Goal: Task Accomplishment & Management: Use online tool/utility

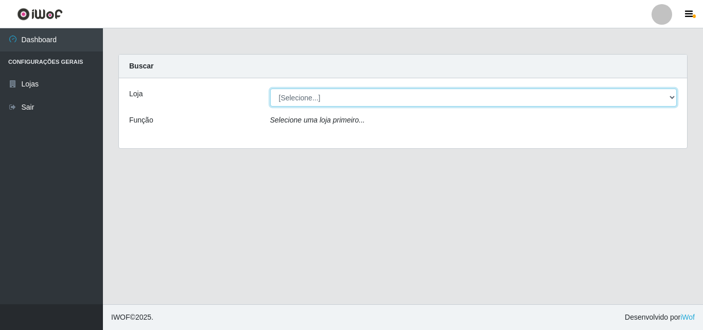
drag, startPoint x: 667, startPoint y: 102, endPoint x: 662, endPoint y: 106, distance: 5.9
click at [667, 102] on select "[Selecione...] BomQueSó Agreste - Loja 3" at bounding box center [473, 98] width 407 height 18
select select "215"
click at [270, 89] on select "[Selecione...] BomQueSó Agreste - Loja 3" at bounding box center [473, 98] width 407 height 18
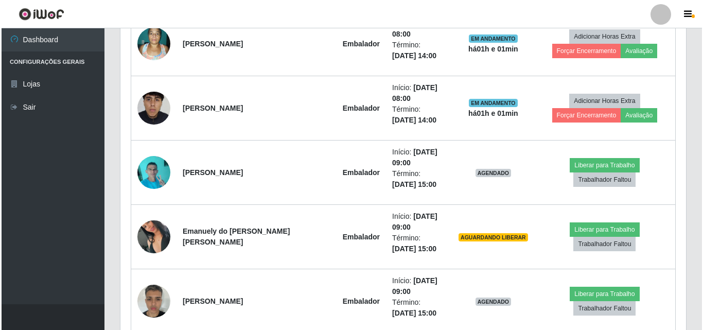
scroll to position [463, 0]
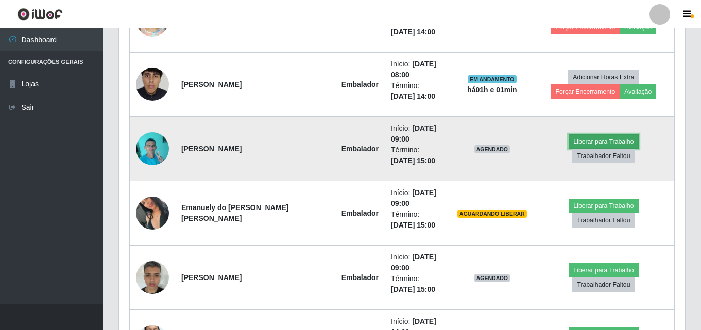
click at [577, 148] on button "Liberar para Trabalho" at bounding box center [604, 141] width 70 height 14
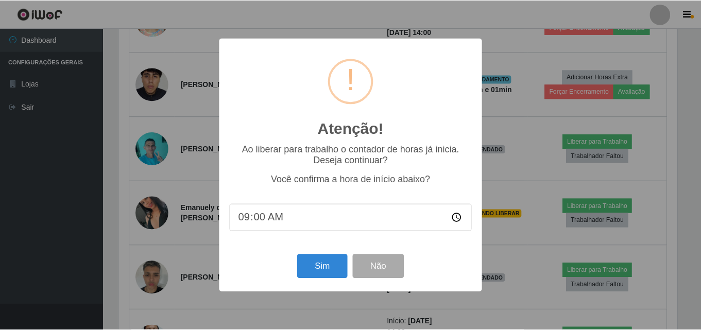
scroll to position [214, 561]
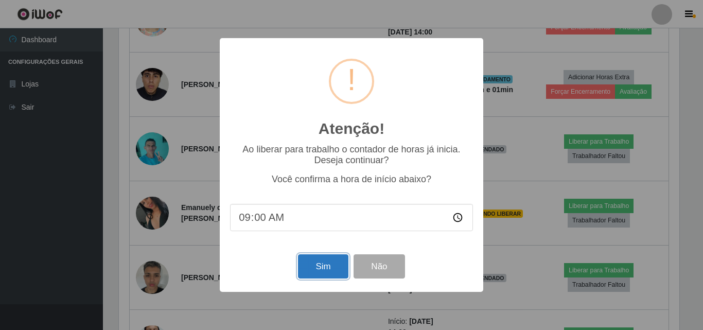
click at [325, 272] on button "Sim" at bounding box center [323, 266] width 50 height 24
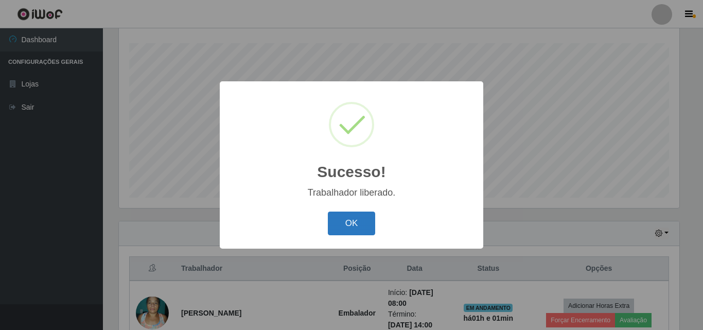
click at [344, 224] on button "OK" at bounding box center [352, 224] width 48 height 24
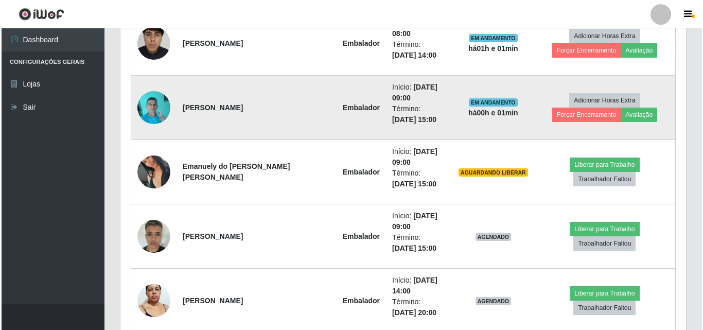
scroll to position [531, 0]
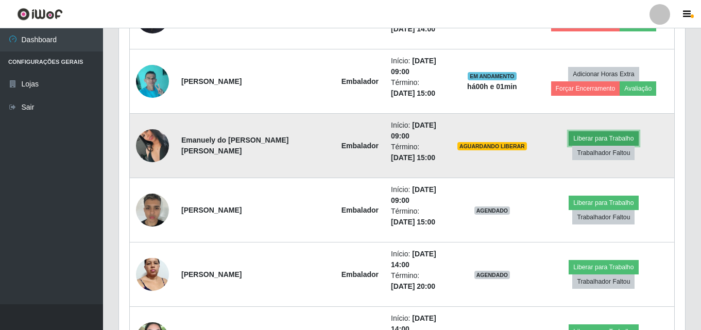
click at [569, 146] on button "Liberar para Trabalho" at bounding box center [604, 138] width 70 height 14
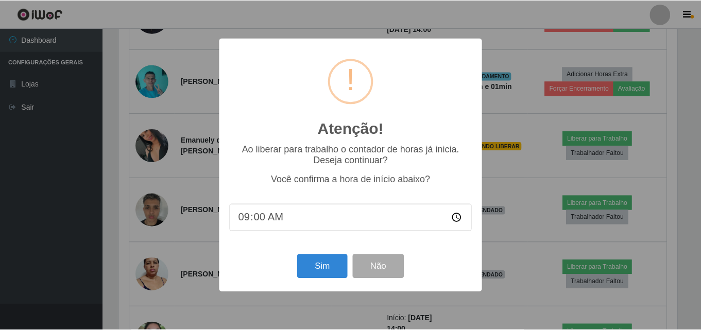
scroll to position [214, 561]
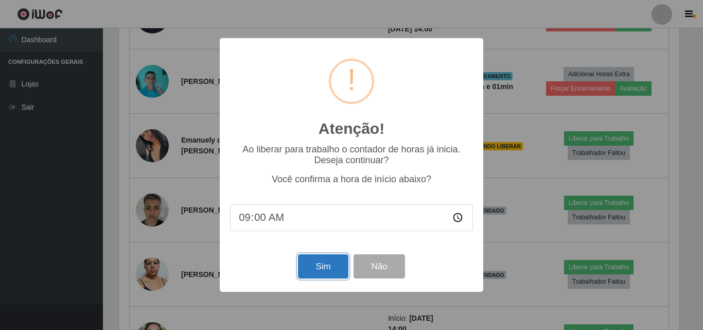
click at [319, 264] on button "Sim" at bounding box center [323, 266] width 50 height 24
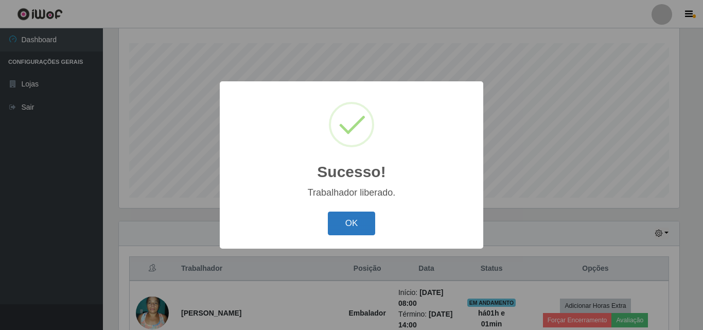
click at [351, 225] on button "OK" at bounding box center [352, 224] width 48 height 24
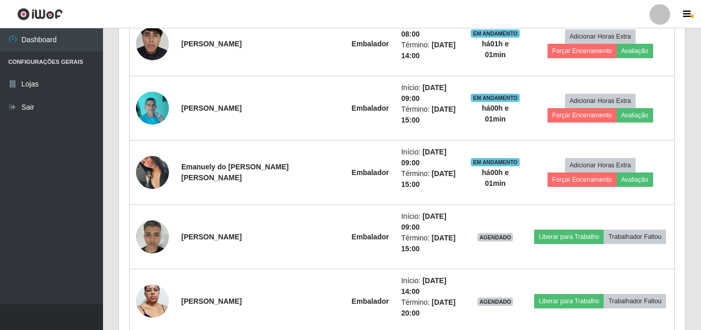
scroll to position [531, 0]
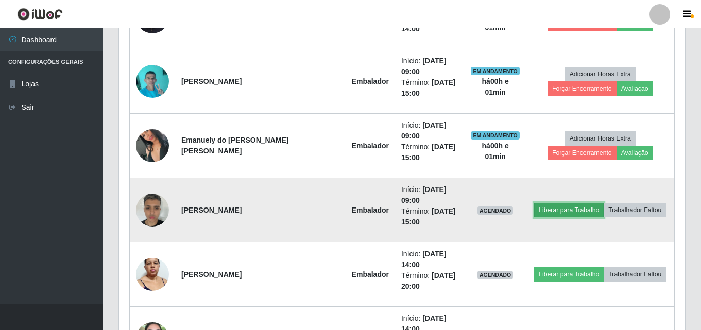
click at [548, 203] on button "Liberar para Trabalho" at bounding box center [569, 210] width 70 height 14
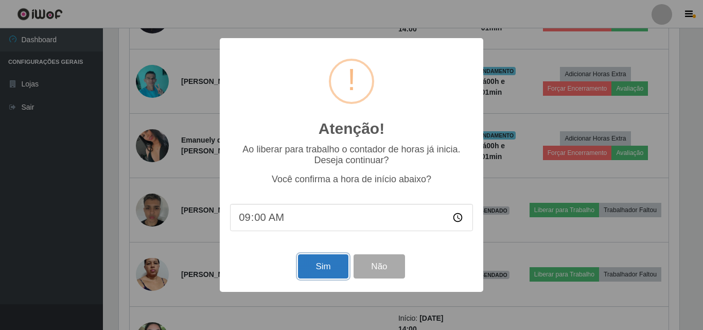
click at [325, 270] on button "Sim" at bounding box center [323, 266] width 50 height 24
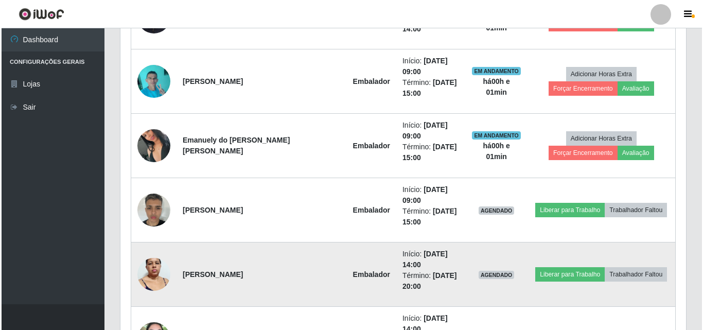
scroll to position [0, 0]
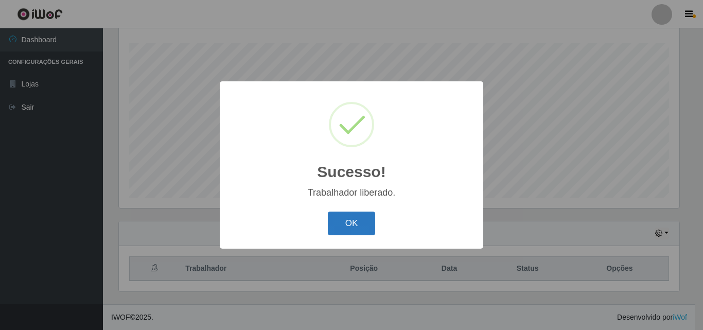
click at [358, 221] on button "OK" at bounding box center [352, 224] width 48 height 24
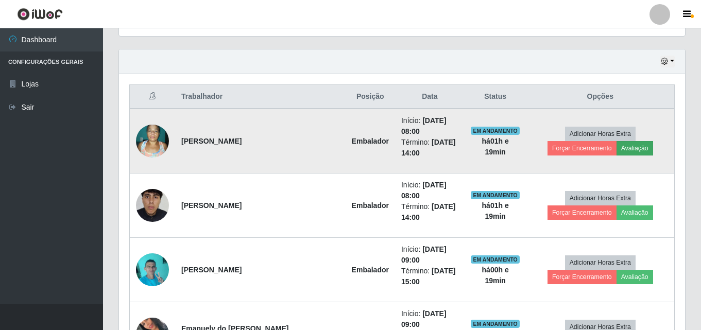
scroll to position [294, 0]
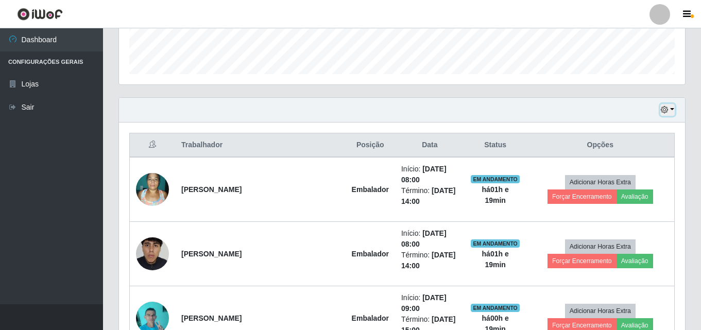
click at [671, 111] on button "button" at bounding box center [667, 110] width 14 height 12
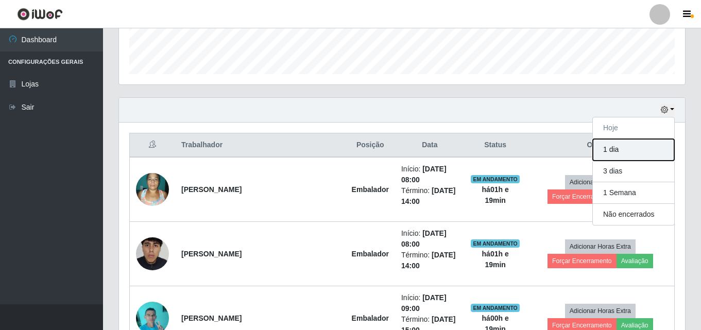
click at [653, 155] on button "1 dia" at bounding box center [633, 150] width 81 height 22
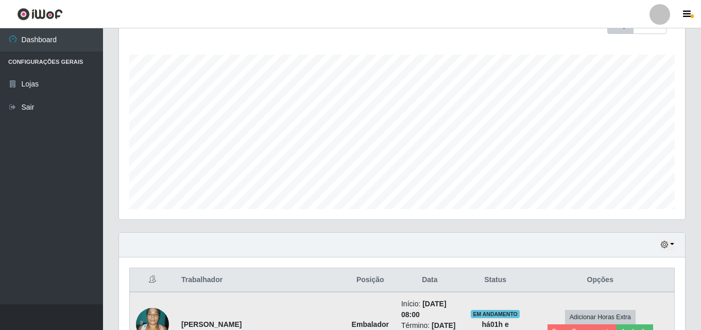
scroll to position [158, 0]
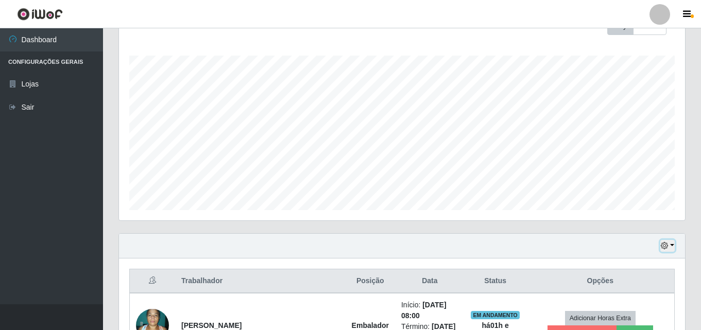
click at [672, 245] on button "button" at bounding box center [667, 246] width 14 height 12
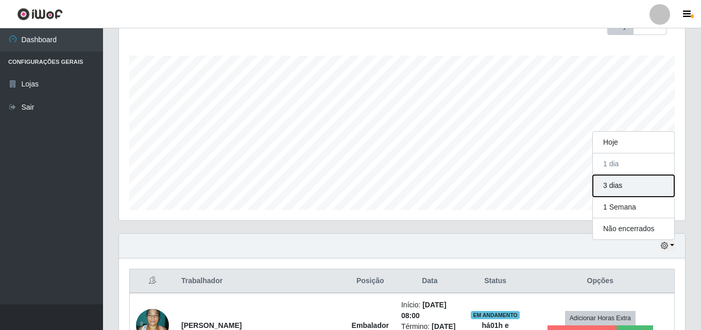
click at [644, 182] on button "3 dias" at bounding box center [633, 186] width 81 height 22
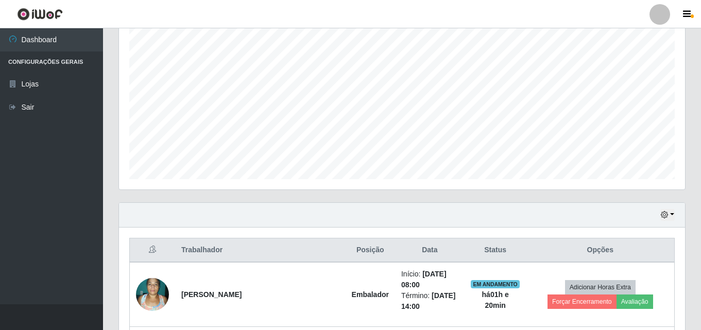
scroll to position [195, 0]
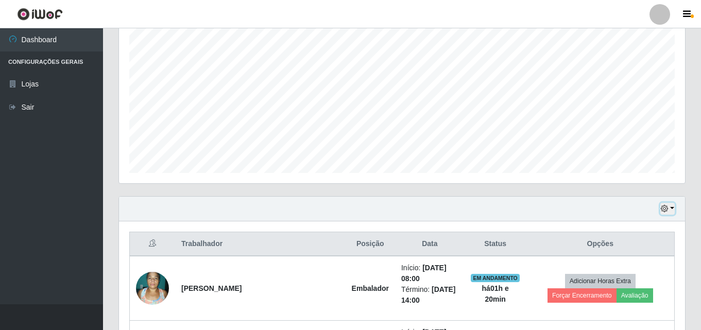
click at [671, 208] on button "button" at bounding box center [667, 209] width 14 height 12
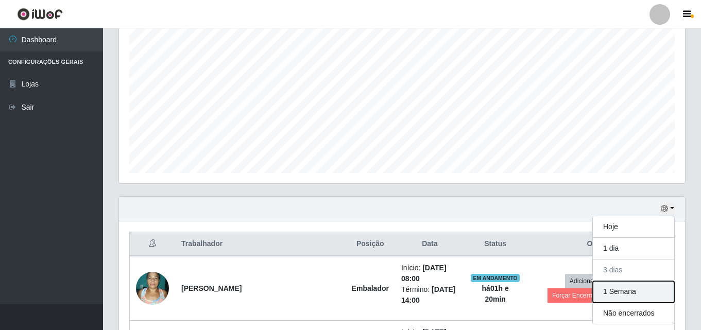
click at [623, 295] on button "1 Semana" at bounding box center [633, 292] width 81 height 22
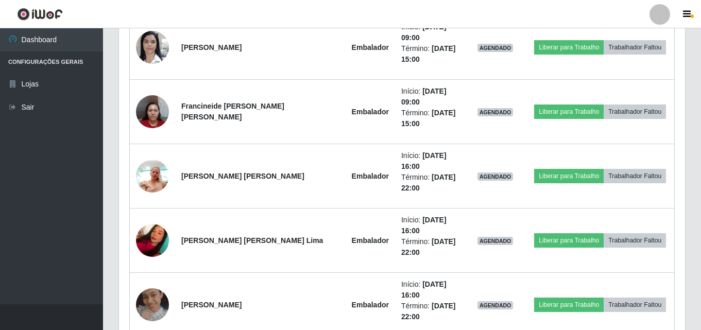
scroll to position [3310, 0]
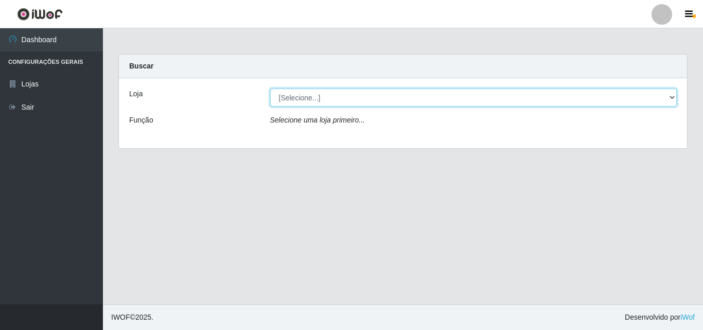
drag, startPoint x: 665, startPoint y: 95, endPoint x: 658, endPoint y: 104, distance: 11.7
click at [665, 95] on select "[Selecione...] BomQueSó Agreste - Loja 3" at bounding box center [473, 98] width 407 height 18
select select "215"
click at [270, 89] on select "[Selecione...] BomQueSó Agreste - Loja 3" at bounding box center [473, 98] width 407 height 18
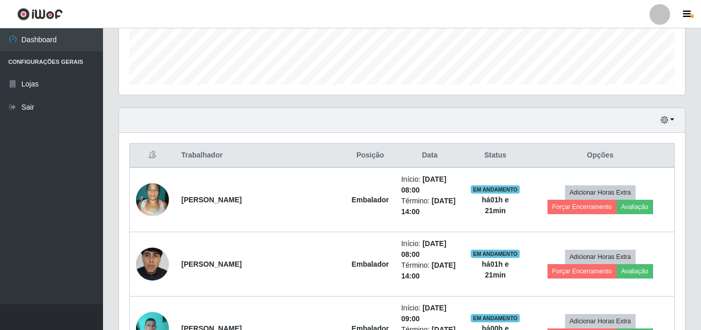
scroll to position [309, 0]
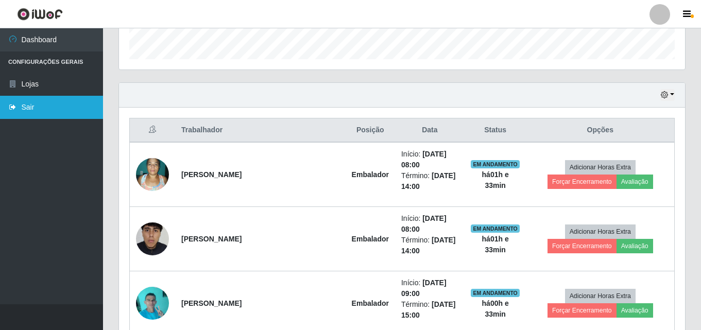
drag, startPoint x: 21, startPoint y: 177, endPoint x: 54, endPoint y: 117, distance: 68.2
click at [21, 177] on ul "Dashboard Configurações Gerais Lojas Sair" at bounding box center [51, 166] width 103 height 276
